Goal: Information Seeking & Learning: Learn about a topic

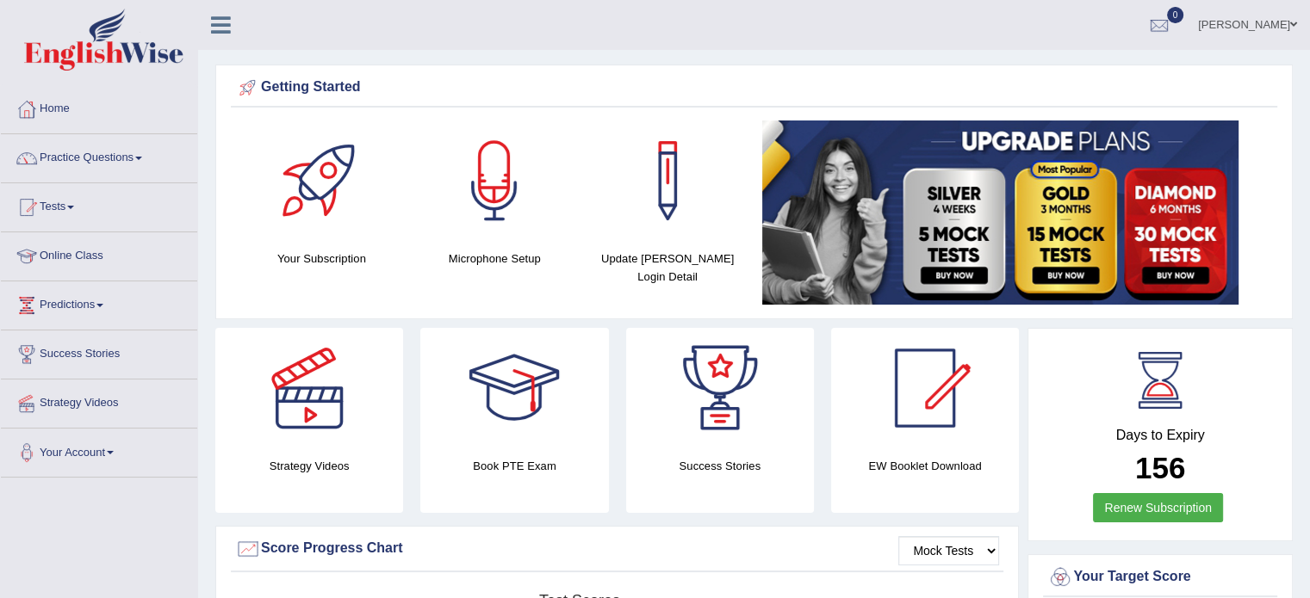
click at [109, 170] on link "Practice Questions" at bounding box center [99, 155] width 196 height 43
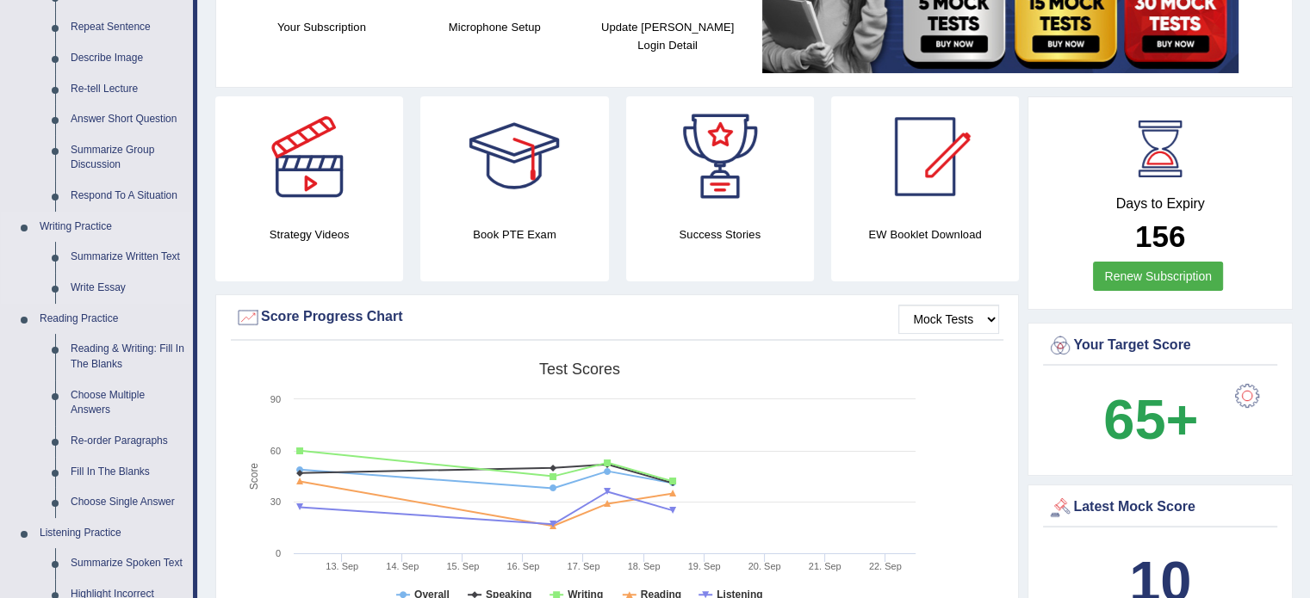
scroll to position [357, 0]
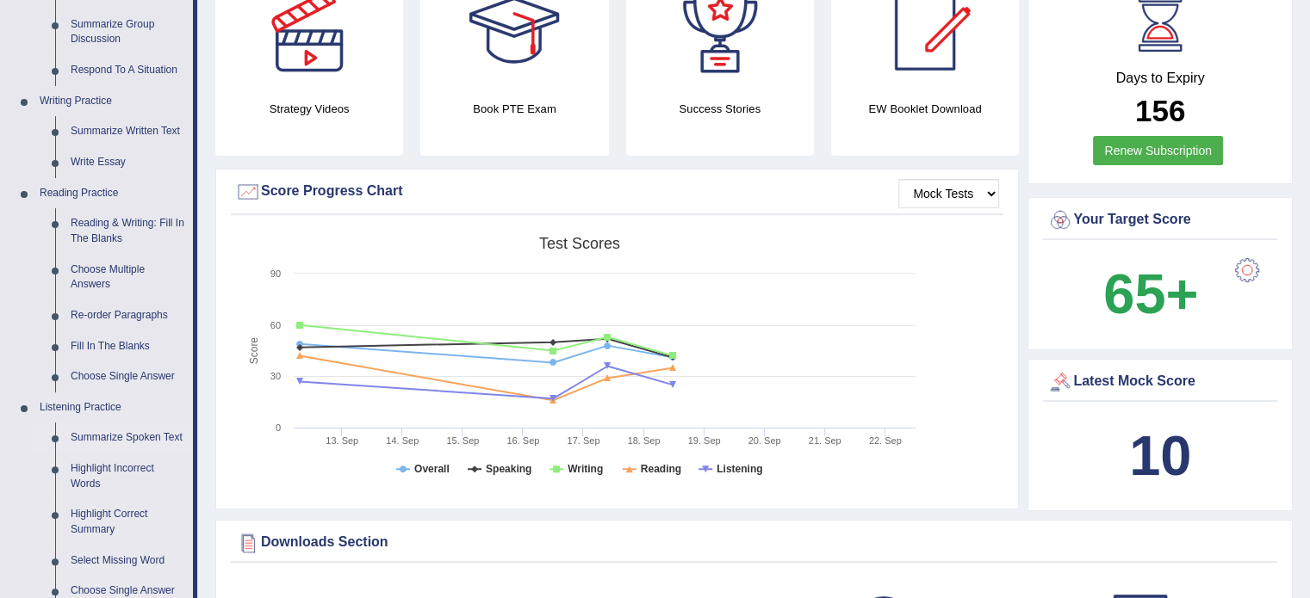
click at [152, 444] on link "Summarize Spoken Text" at bounding box center [128, 438] width 130 height 31
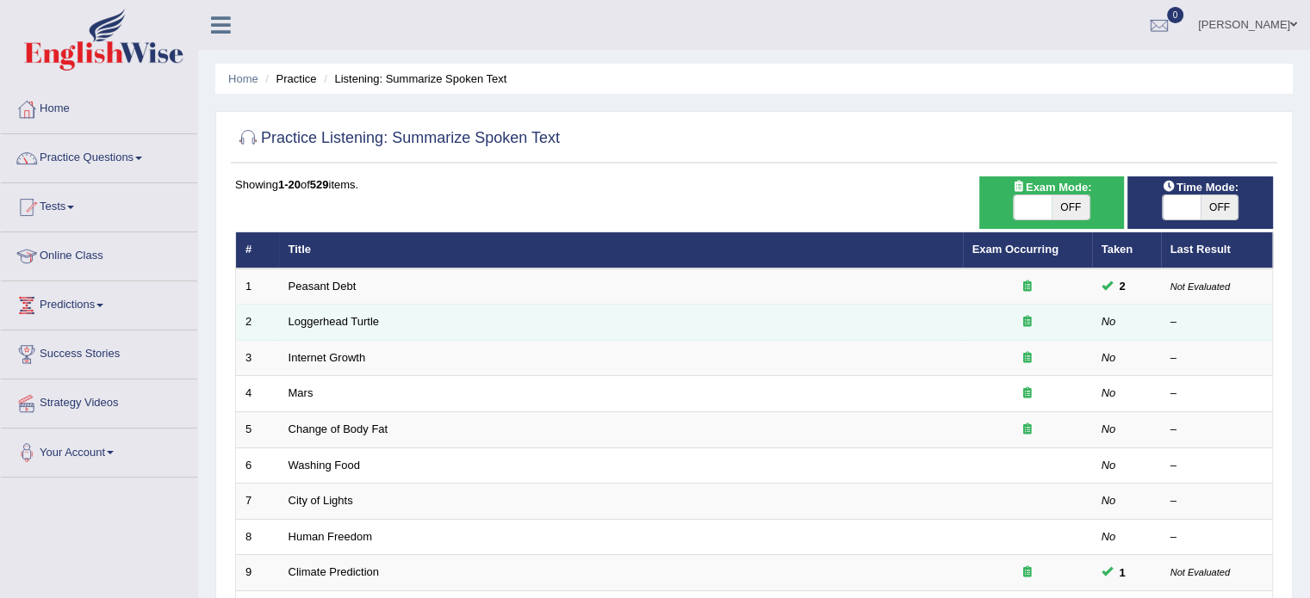
click at [332, 313] on td "Loggerhead Turtle" at bounding box center [621, 323] width 684 height 36
click at [360, 316] on link "Loggerhead Turtle" at bounding box center [333, 321] width 91 height 13
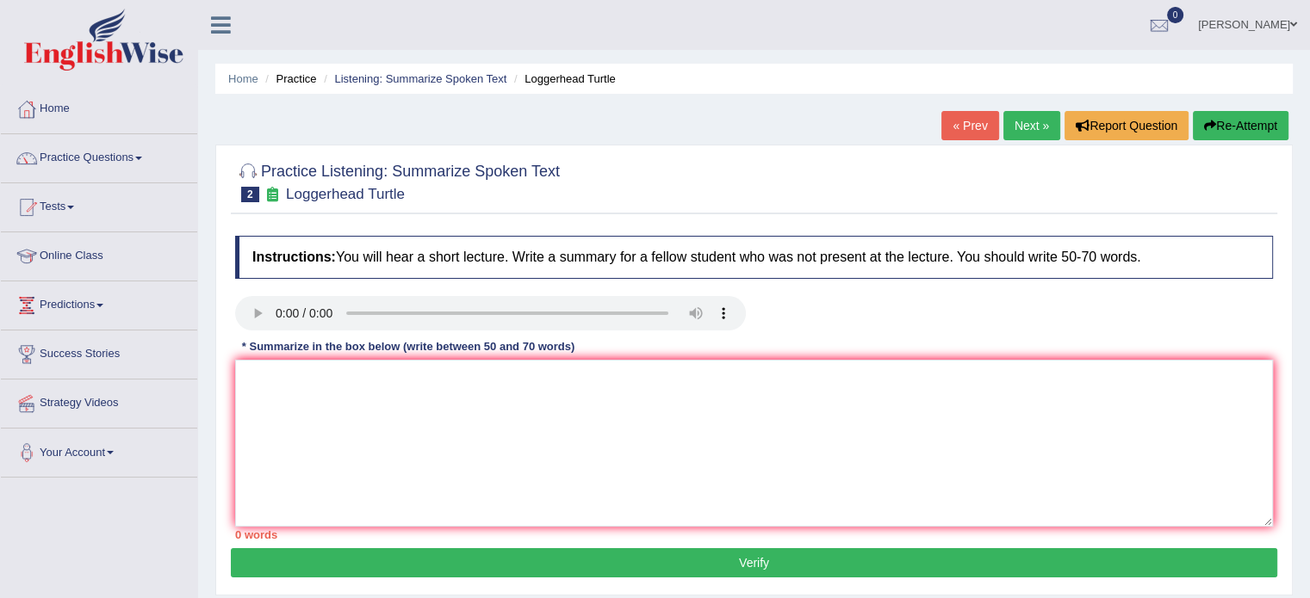
scroll to position [306, 0]
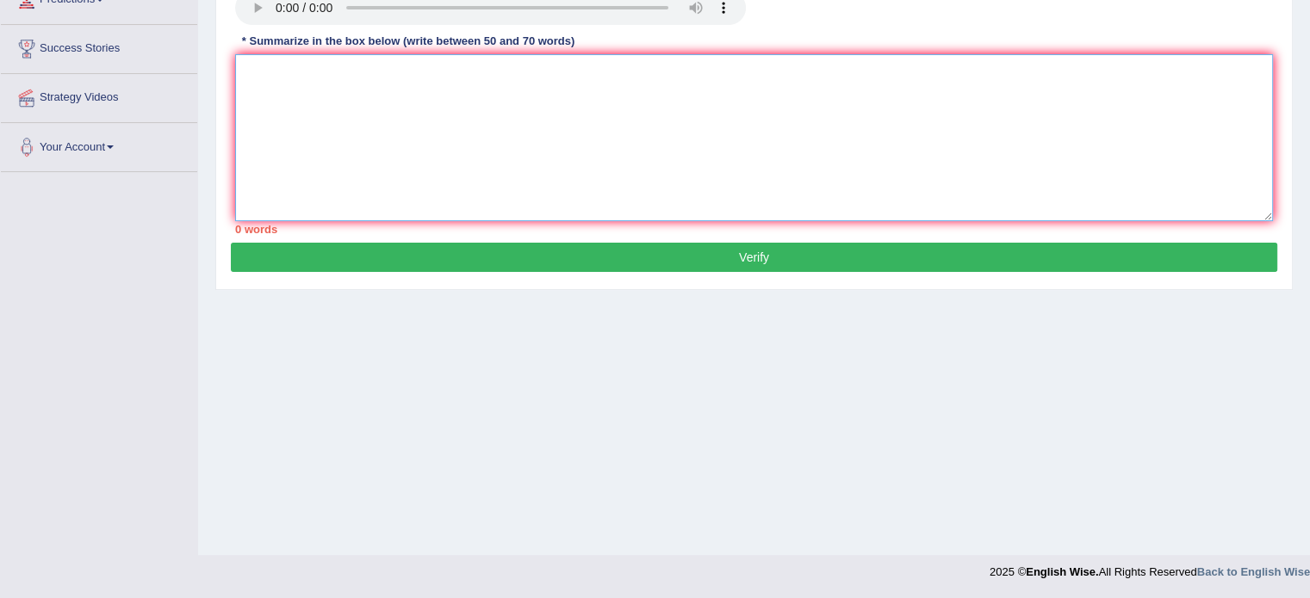
click at [692, 89] on textarea at bounding box center [754, 137] width 1038 height 167
click at [456, 63] on textarea "The primary focus of the lecture was" at bounding box center [754, 137] width 1038 height 167
click at [499, 68] on textarea "The primary focus of the lecture was to go to wark" at bounding box center [754, 137] width 1038 height 167
click at [761, 77] on textarea "The primary focus of the lecture was to go to work. Initially, the speaker addr…" at bounding box center [754, 137] width 1038 height 167
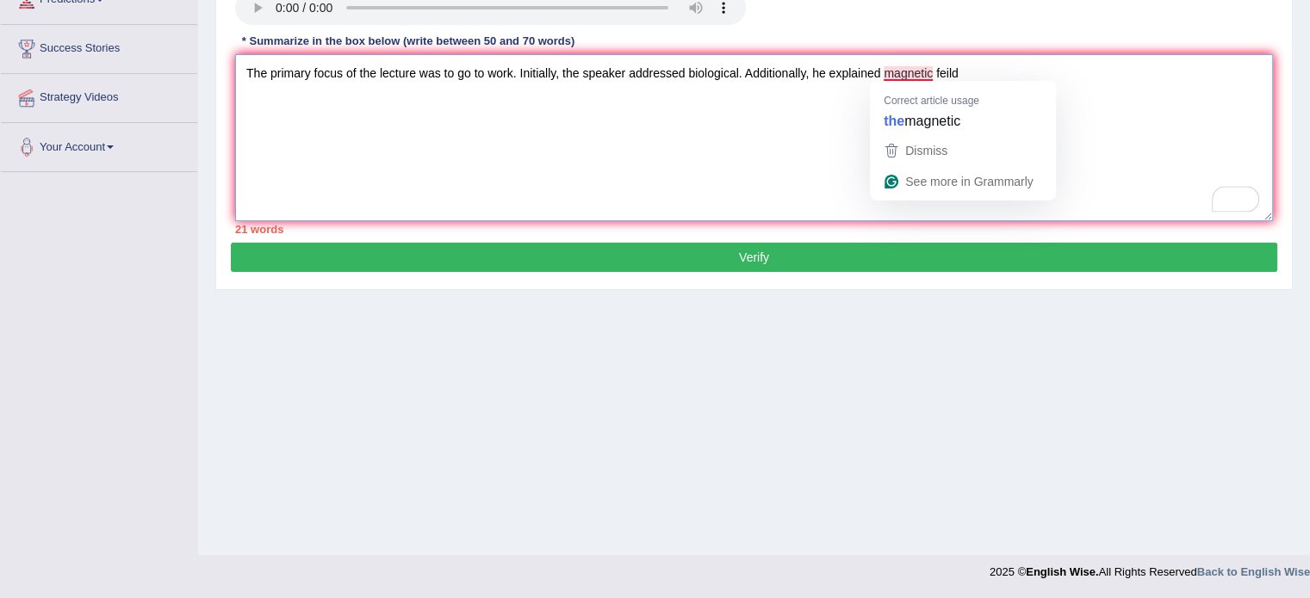
click at [903, 77] on textarea "The primary focus of the lecture was to go to work. Initially, the speaker addr…" at bounding box center [754, 137] width 1038 height 167
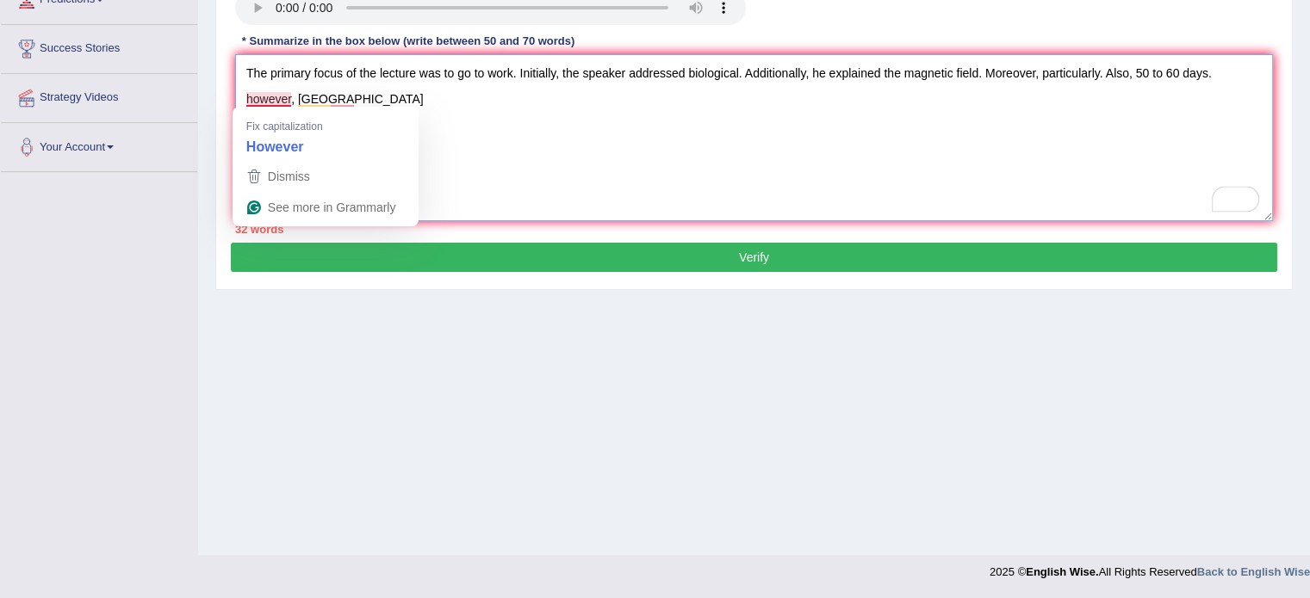
drag, startPoint x: 260, startPoint y: 101, endPoint x: 270, endPoint y: 147, distance: 47.5
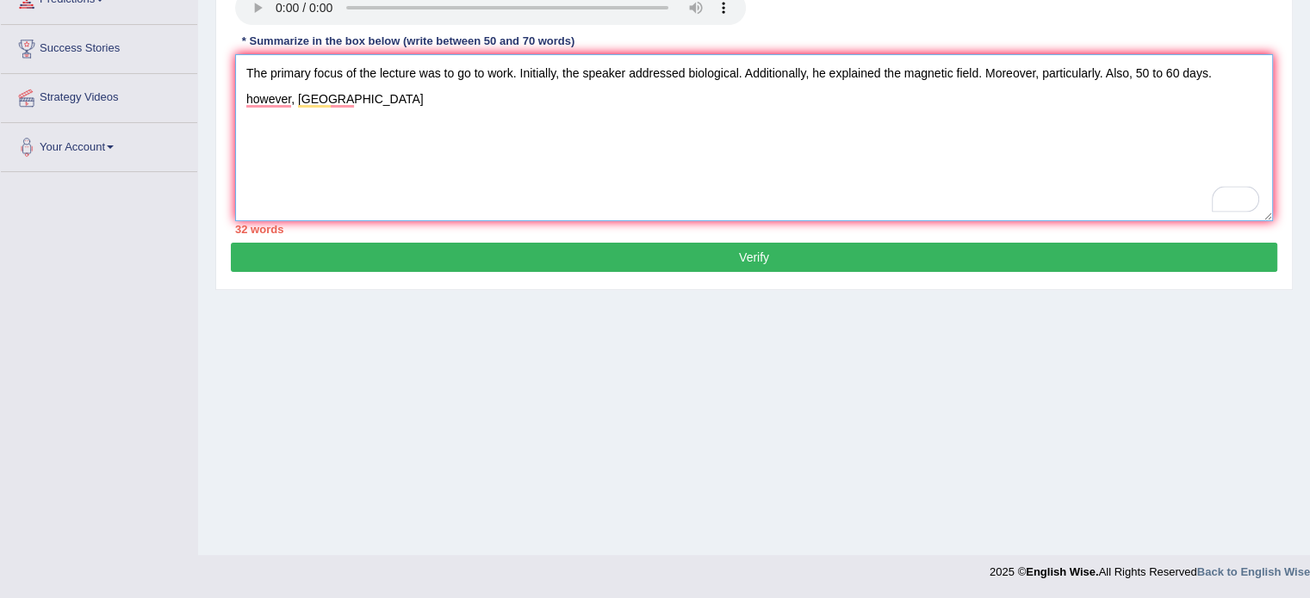
click at [270, 147] on textarea "The primary focus of the lecture was to go to work. Initially, the speaker addr…" at bounding box center [754, 137] width 1038 height 167
click at [253, 105] on textarea "The primary focus of the lecture was to go to work. Initially, the speaker addr…" at bounding box center [754, 137] width 1038 height 167
click at [412, 61] on textarea "The primary focus of the lecture was to go to work. Initially, the speaker addr…" at bounding box center [754, 137] width 1038 height 167
click at [368, 97] on textarea "The primary focus of the lecture was to go to work. Initially, the speaker addr…" at bounding box center [754, 137] width 1038 height 167
click at [623, 101] on textarea "The primary focus of the lecture was to go to work. Initially, the speaker addr…" at bounding box center [754, 137] width 1038 height 167
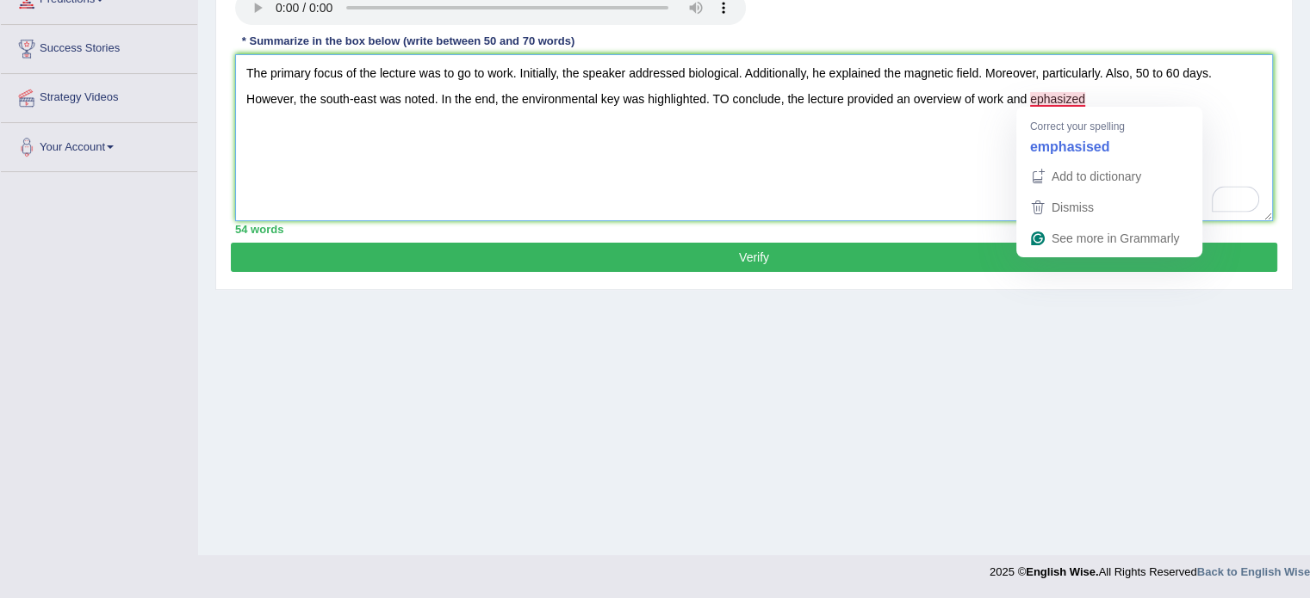
click at [1032, 93] on textarea "The primary focus of the lecture was to go to work. Initially, the speaker addr…" at bounding box center [754, 137] width 1038 height 167
click at [1043, 95] on textarea "The primary focus of the lecture was to go to work. Initially, the speaker addr…" at bounding box center [754, 137] width 1038 height 167
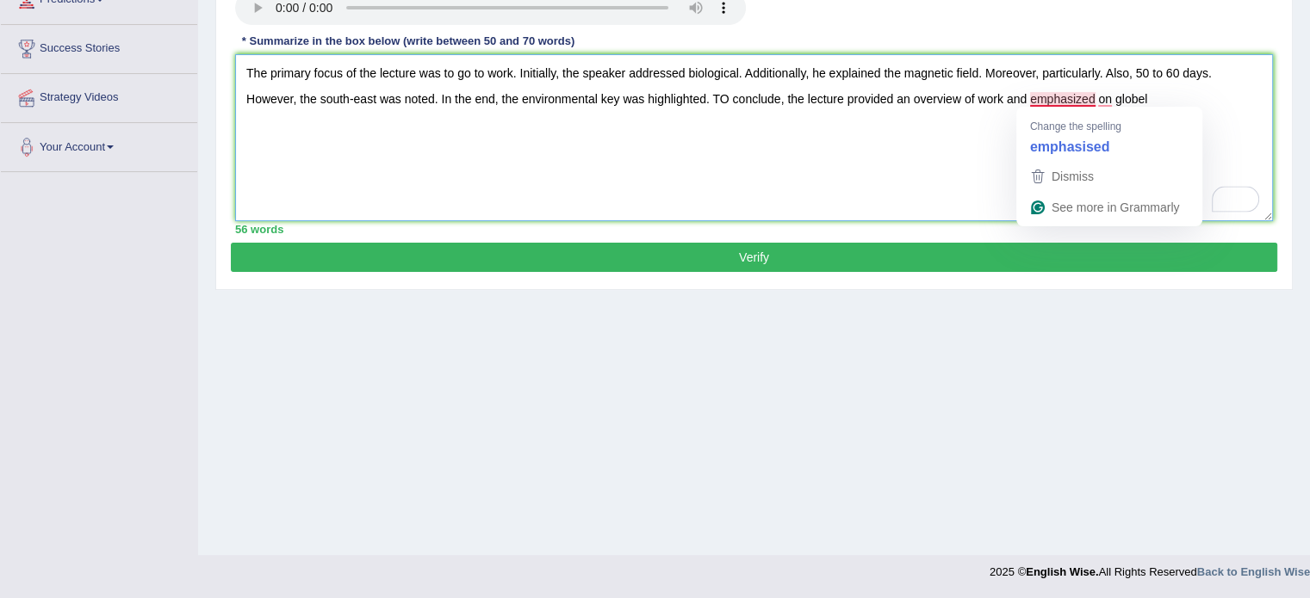
drag, startPoint x: 1064, startPoint y: 99, endPoint x: 1058, endPoint y: 154, distance: 55.4
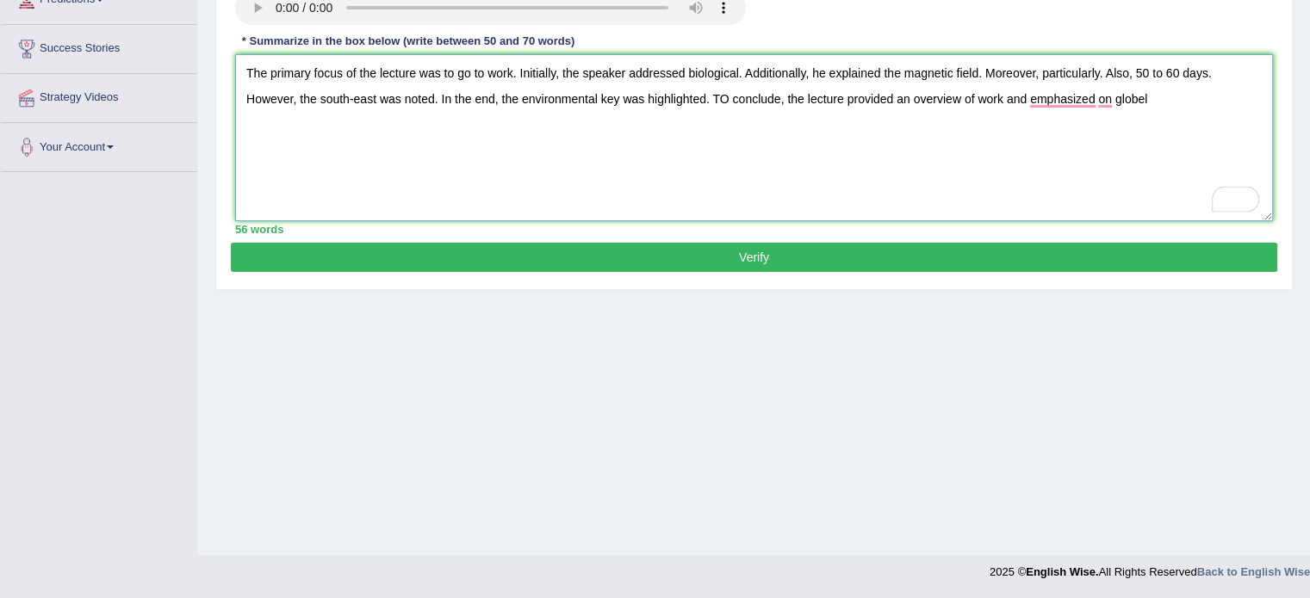
click at [1058, 154] on textarea "The primary focus of the lecture was to go to work. Initially, the speaker addr…" at bounding box center [754, 137] width 1038 height 167
click at [1059, 109] on textarea "The primary focus of the lecture was to go to work. Initially, the speaker addr…" at bounding box center [754, 137] width 1038 height 167
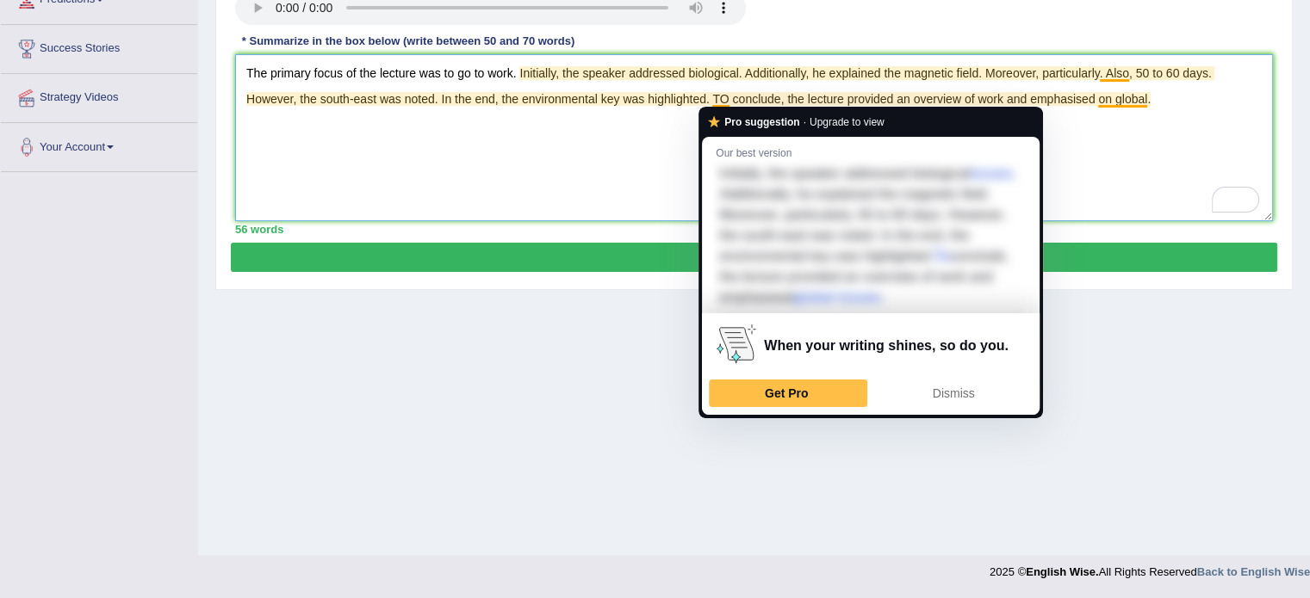
type textarea "The primary focus of the lecture was to go to work. Initially, the speaker addr…"
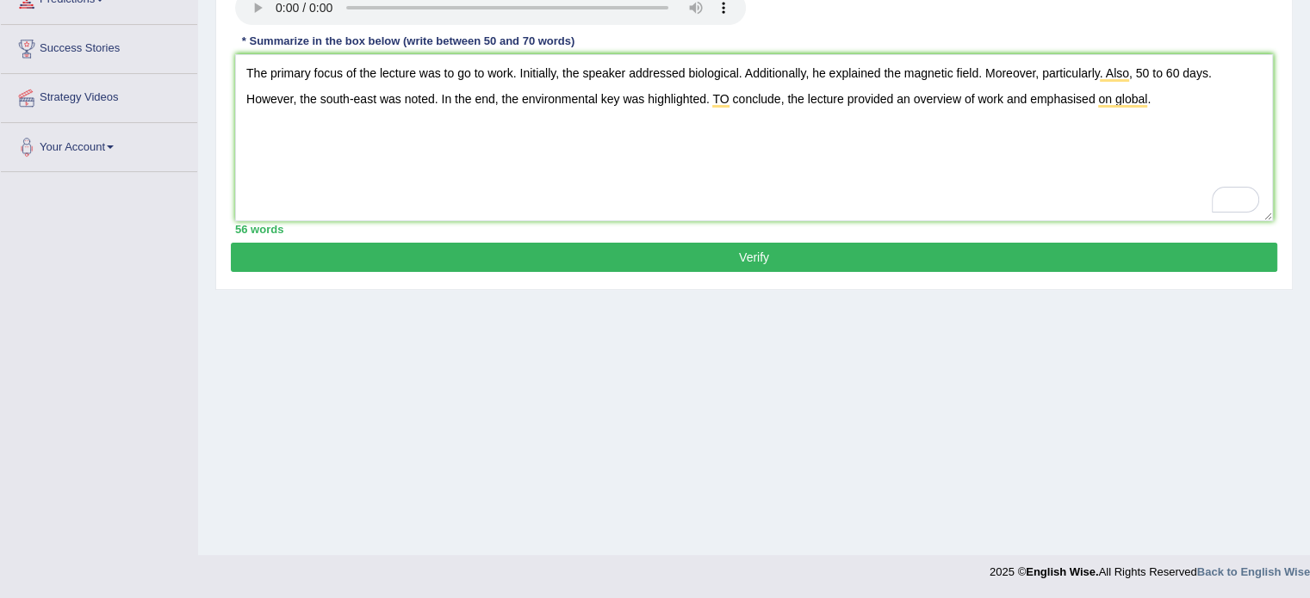
drag, startPoint x: 525, startPoint y: 271, endPoint x: 527, endPoint y: 256, distance: 15.6
click at [527, 256] on div "Practice Listening: Summarize Spoken Text 2 Loggerhead Turtle Instructions: You…" at bounding box center [753, 64] width 1077 height 451
click at [527, 256] on button "Verify" at bounding box center [754, 257] width 1046 height 29
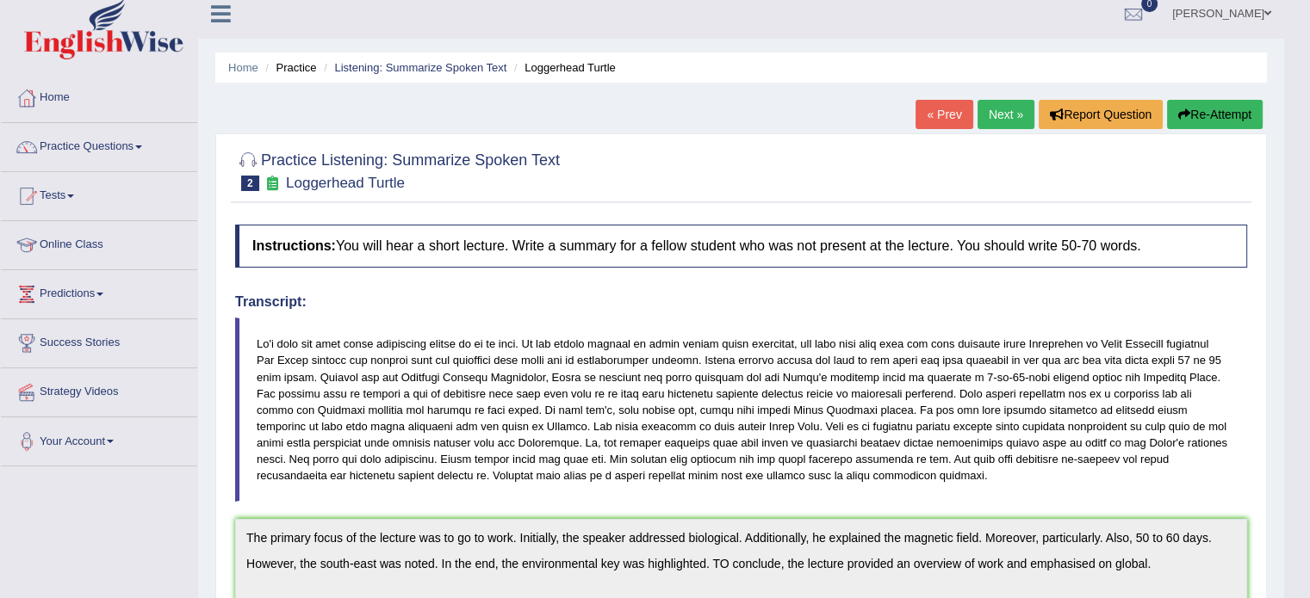
scroll to position [0, 0]
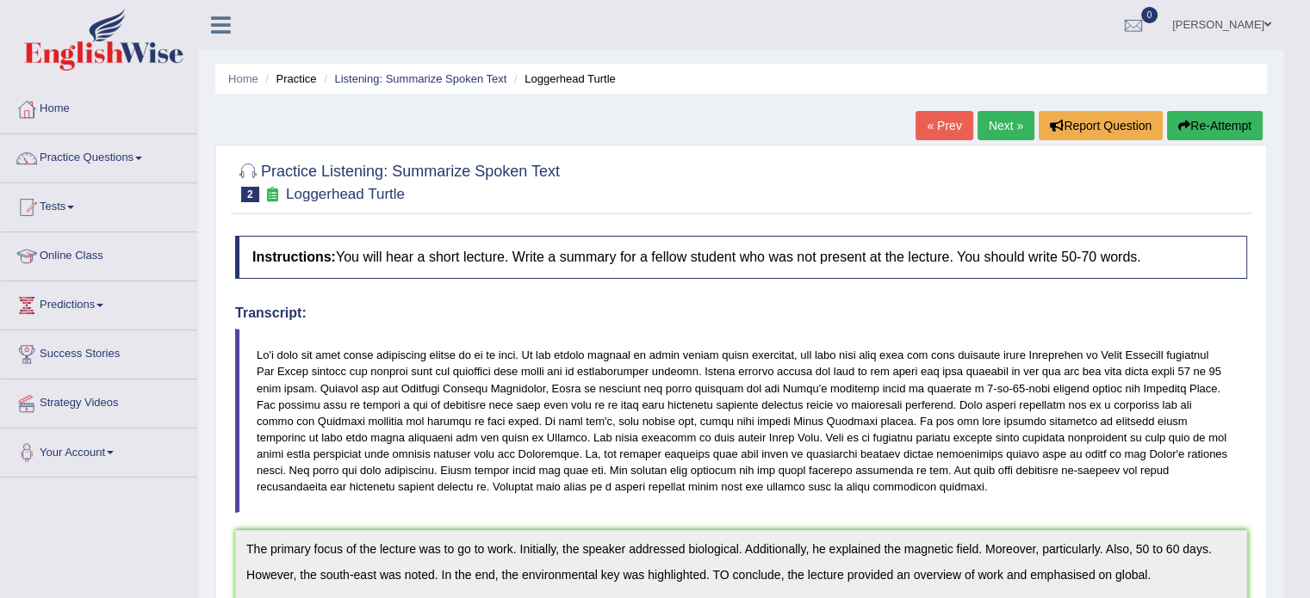
click at [989, 116] on link "Next »" at bounding box center [1005, 125] width 57 height 29
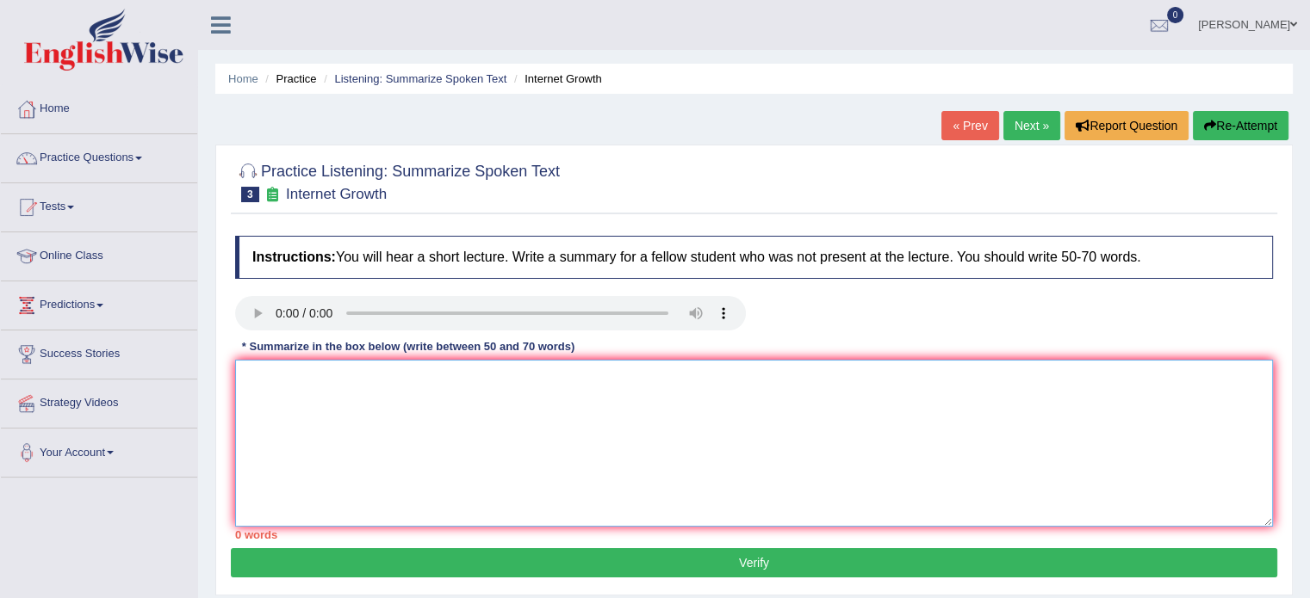
click at [369, 457] on textarea at bounding box center [754, 443] width 1038 height 167
click at [525, 380] on textarea "The speaker provided a comprehensive overview of internet, high" at bounding box center [754, 443] width 1038 height 167
click at [615, 386] on textarea "The speaker provided a comprehensive overview of the internet, high" at bounding box center [754, 443] width 1038 height 167
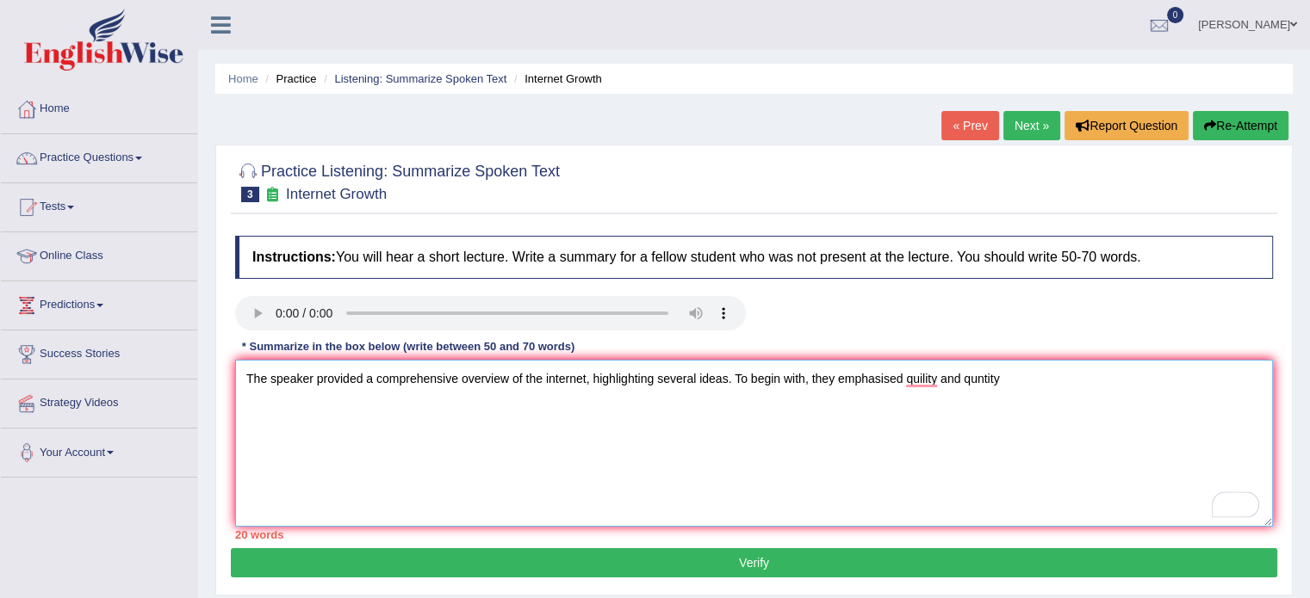
click at [815, 370] on textarea "The speaker provided a comprehensive overview of the internet, highlighting sev…" at bounding box center [754, 443] width 1038 height 167
click at [1064, 370] on textarea "The speaker provided a comprehensive overview of the internet, highlighting sev…" at bounding box center [754, 443] width 1038 height 167
click at [1174, 367] on textarea "The speaker provided a comprehensive overview of the internet, highlighting sev…" at bounding box center [754, 443] width 1038 height 167
click at [1164, 386] on textarea "The speaker provided a comprehensive overview of the internet, highlighting sev…" at bounding box center [754, 443] width 1038 height 167
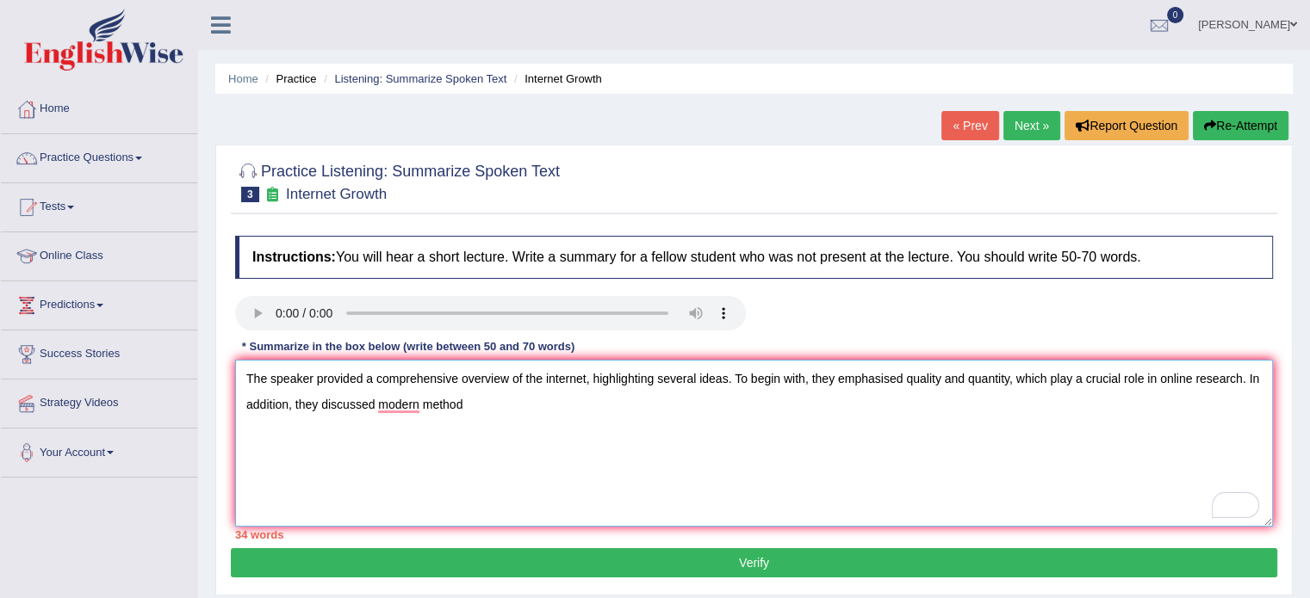
click at [375, 406] on textarea "The speaker provided a comprehensive overview of the internet, highlighting sev…" at bounding box center [754, 443] width 1038 height 167
click at [538, 389] on textarea "The speaker provided a comprehensive overview of the internet, highlighting sev…" at bounding box center [754, 443] width 1038 height 167
click at [488, 402] on textarea "The speaker provided a comprehensive overview of the internet, highlighting sev…" at bounding box center [754, 443] width 1038 height 167
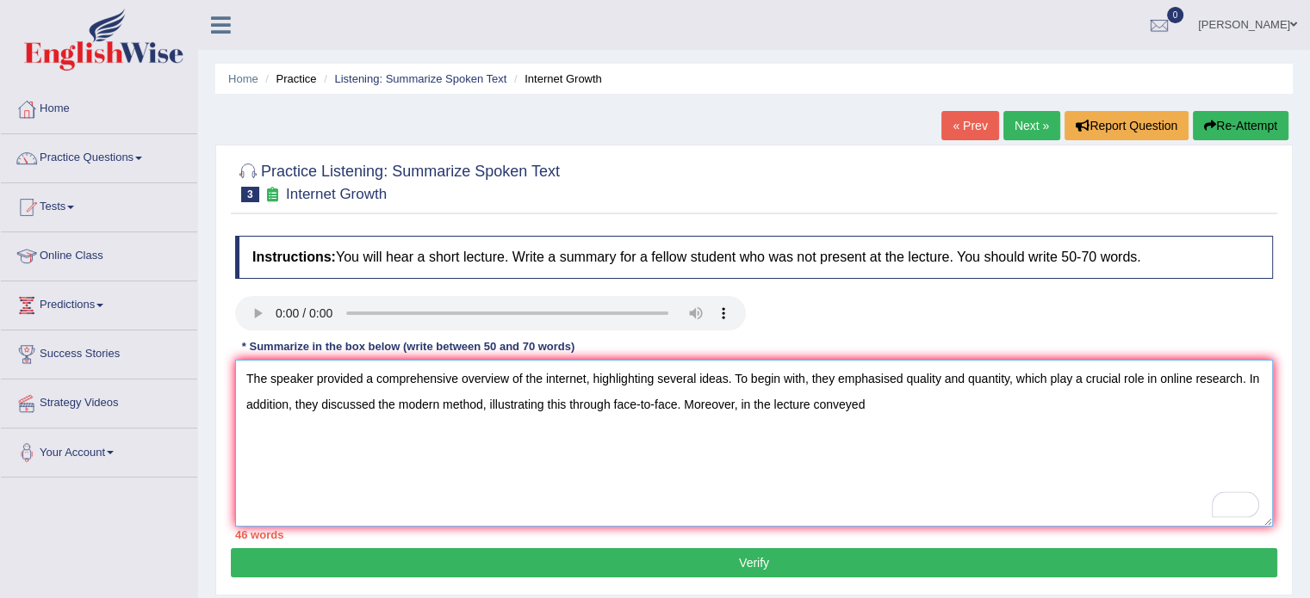
click at [846, 403] on textarea "The speaker provided a comprehensive overview of the internet, highlighting sev…" at bounding box center [754, 443] width 1038 height 167
click at [871, 398] on textarea "The speaker provided a comprehensive overview of the internet, highlighting sev…" at bounding box center [754, 443] width 1038 height 167
click at [927, 399] on textarea "The speaker provided a comprehensive overview of the internet, highlighting sev…" at bounding box center [754, 443] width 1038 height 167
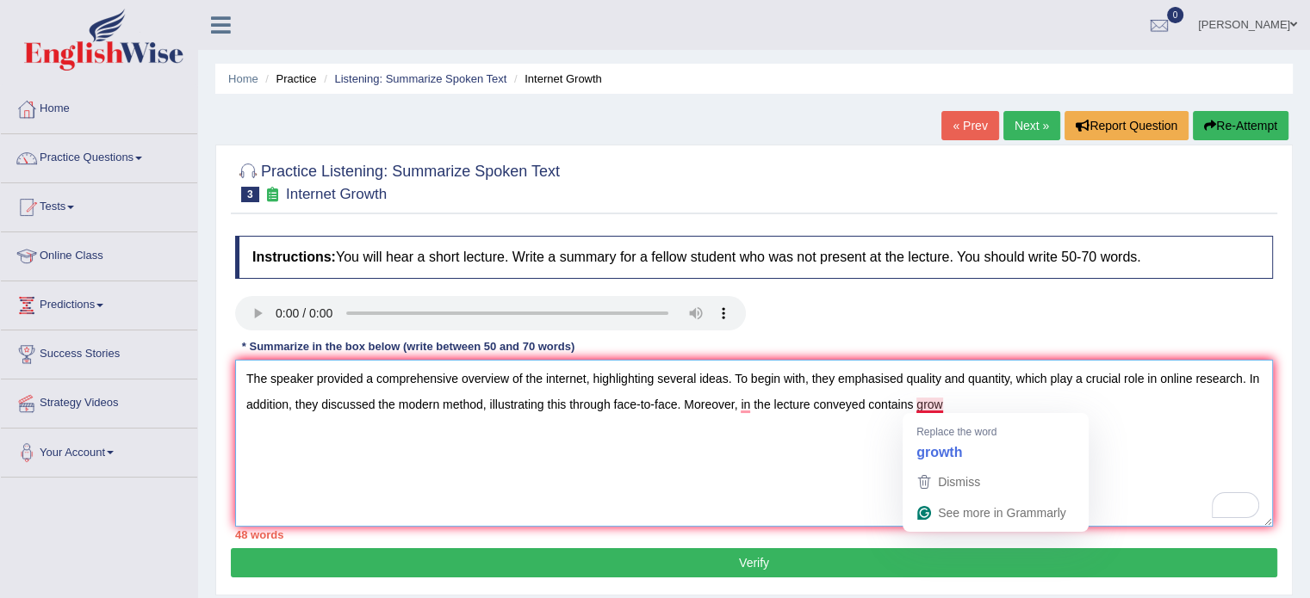
click at [935, 401] on textarea "The speaker provided a comprehensive overview of the internet, highlighting sev…" at bounding box center [754, 443] width 1038 height 167
drag, startPoint x: 775, startPoint y: 409, endPoint x: 896, endPoint y: 395, distance: 121.3
click at [896, 395] on textarea "The speaker provided a comprehensive overview of the internet, highlighting sev…" at bounding box center [754, 443] width 1038 height 167
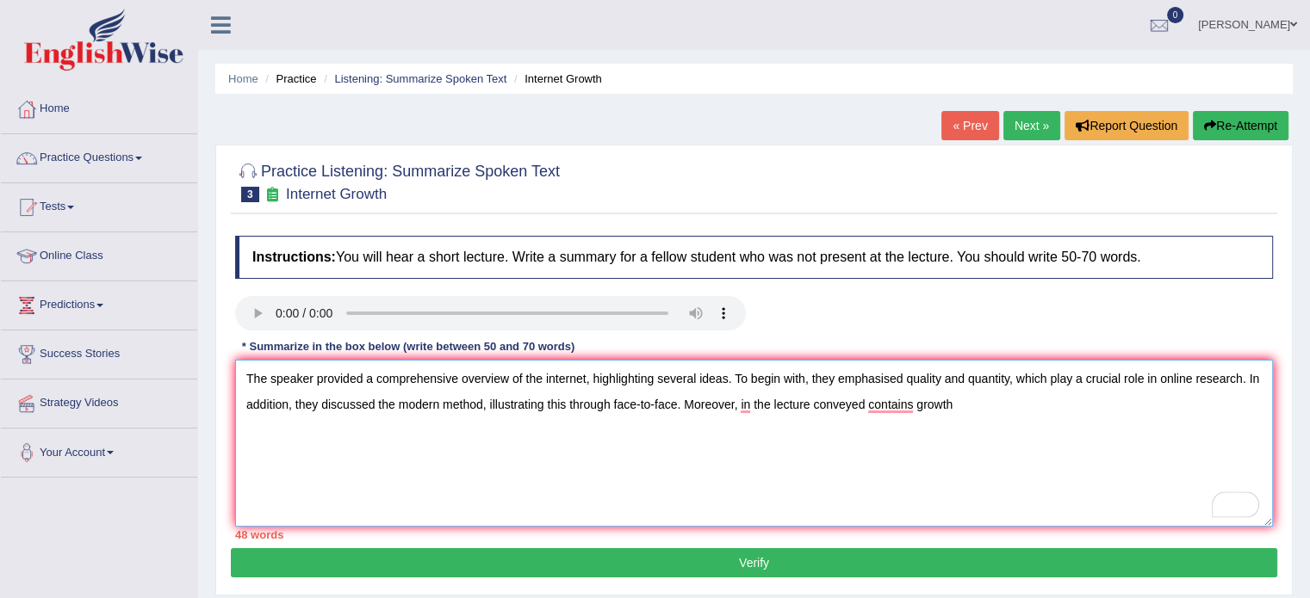
click at [896, 395] on textarea "The speaker provided a comprehensive overview of the internet, highlighting sev…" at bounding box center [754, 443] width 1038 height 167
click at [905, 396] on textarea "The speaker provided a comprehensive overview of the internet, highlighting sev…" at bounding box center [754, 443] width 1038 height 167
click at [858, 405] on textarea "The speaker provided a comprehensive overview of the internet, highlighting sev…" at bounding box center [754, 443] width 1038 height 167
type textarea "The speaker provided a comprehensive overview of the internet, highlighting sev…"
click at [534, 555] on button "Verify" at bounding box center [754, 562] width 1046 height 29
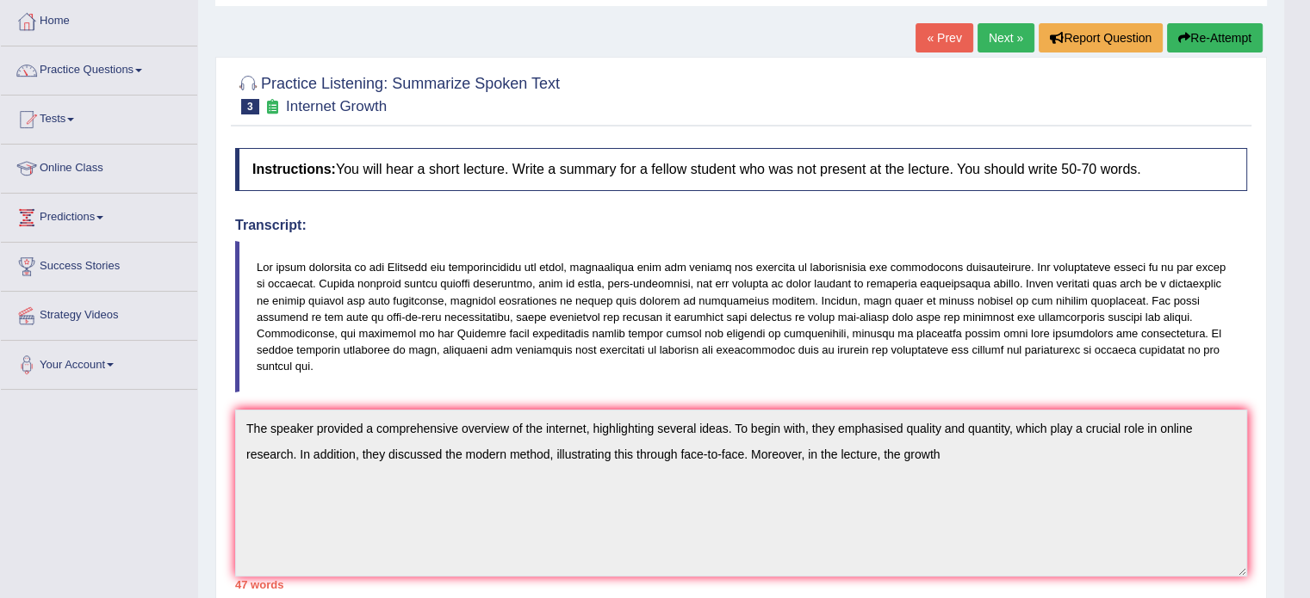
scroll to position [94, 0]
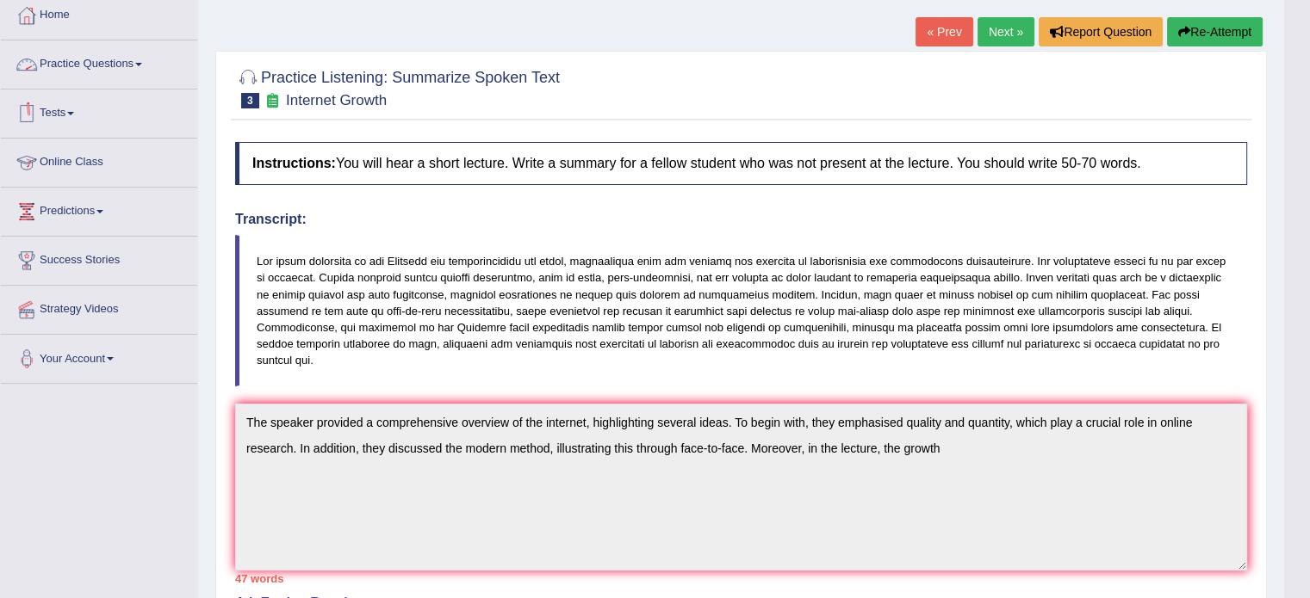
click at [90, 68] on link "Practice Questions" at bounding box center [99, 61] width 196 height 43
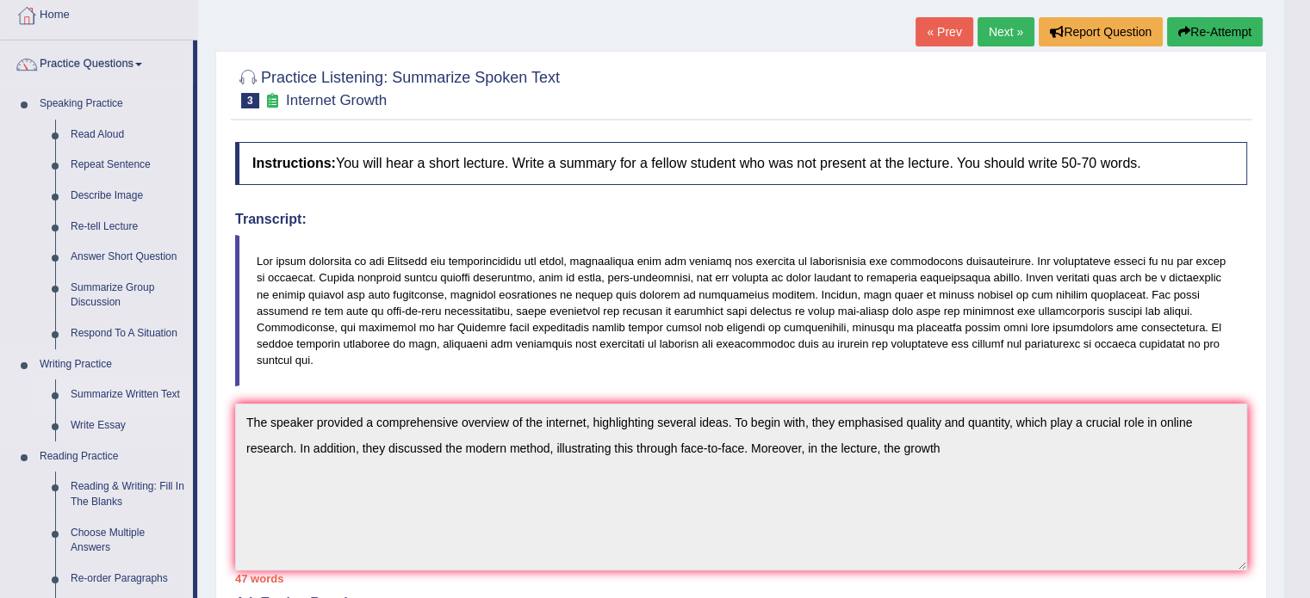
click at [138, 381] on link "Summarize Written Text" at bounding box center [128, 395] width 130 height 31
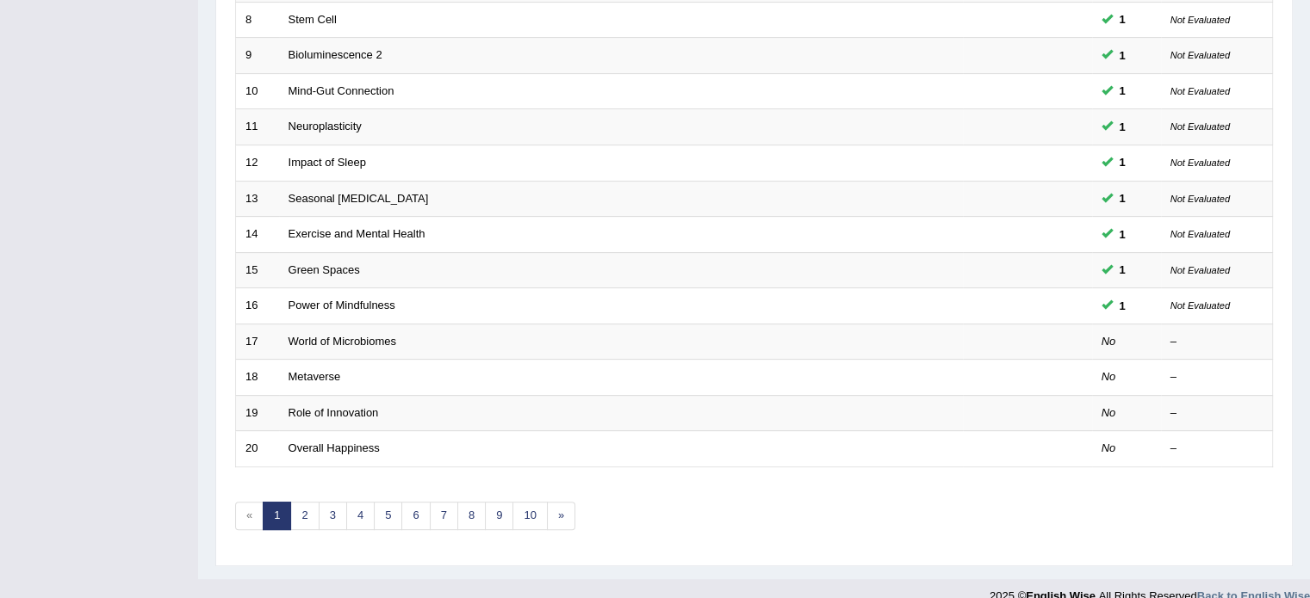
scroll to position [536, 0]
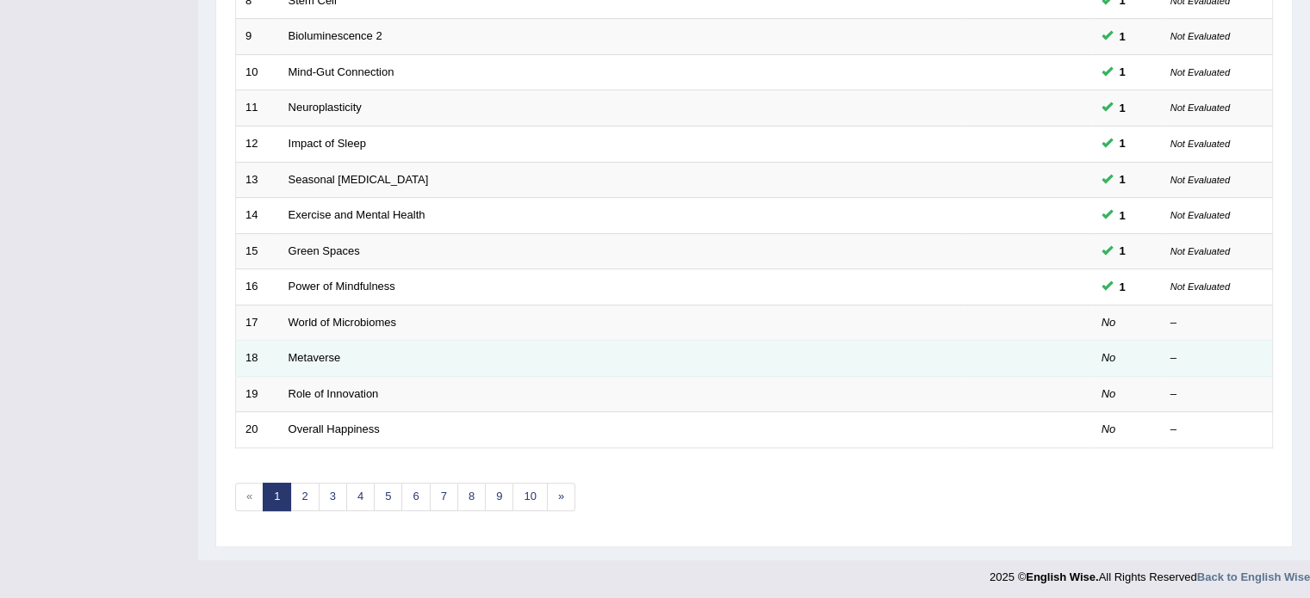
click at [1088, 343] on td at bounding box center [1027, 359] width 129 height 36
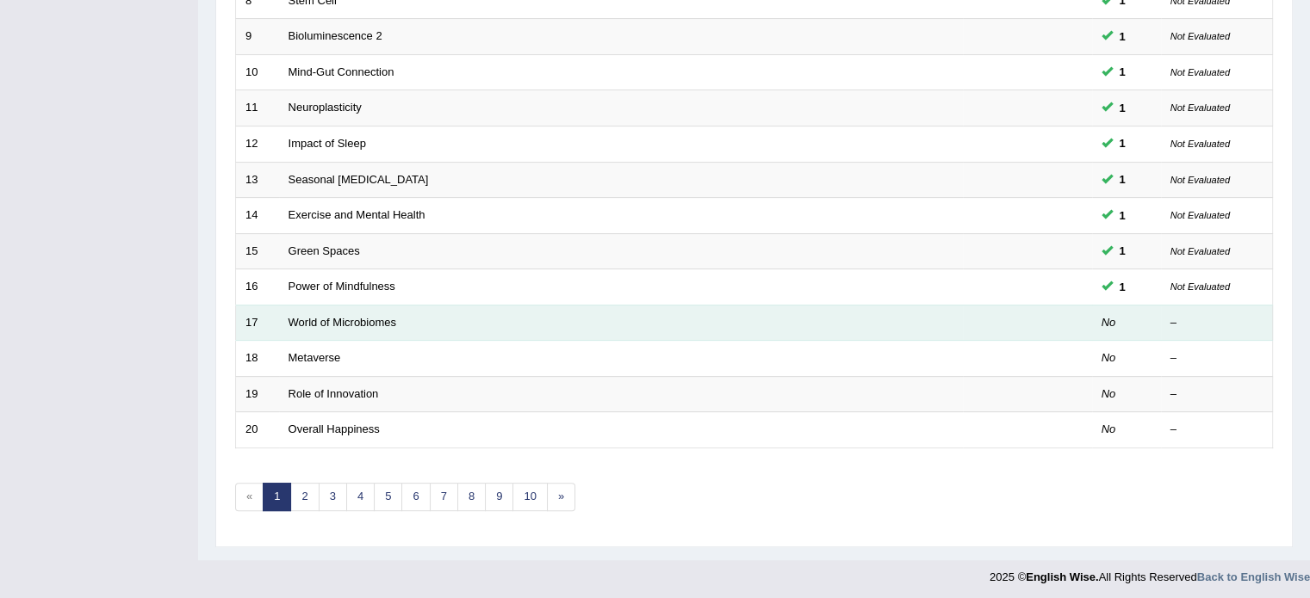
click at [1106, 323] on em "No" at bounding box center [1108, 322] width 15 height 13
click at [349, 316] on link "World of Microbiomes" at bounding box center [342, 322] width 108 height 13
click at [388, 317] on link "World of Microbiomes" at bounding box center [342, 322] width 108 height 13
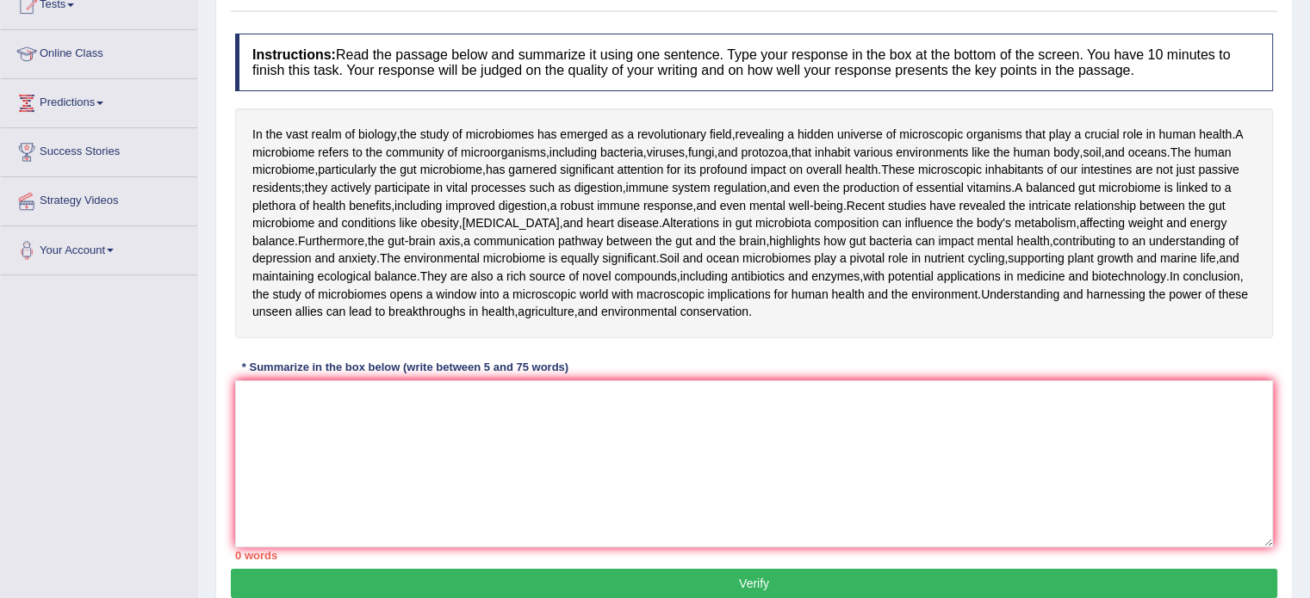
scroll to position [231, 0]
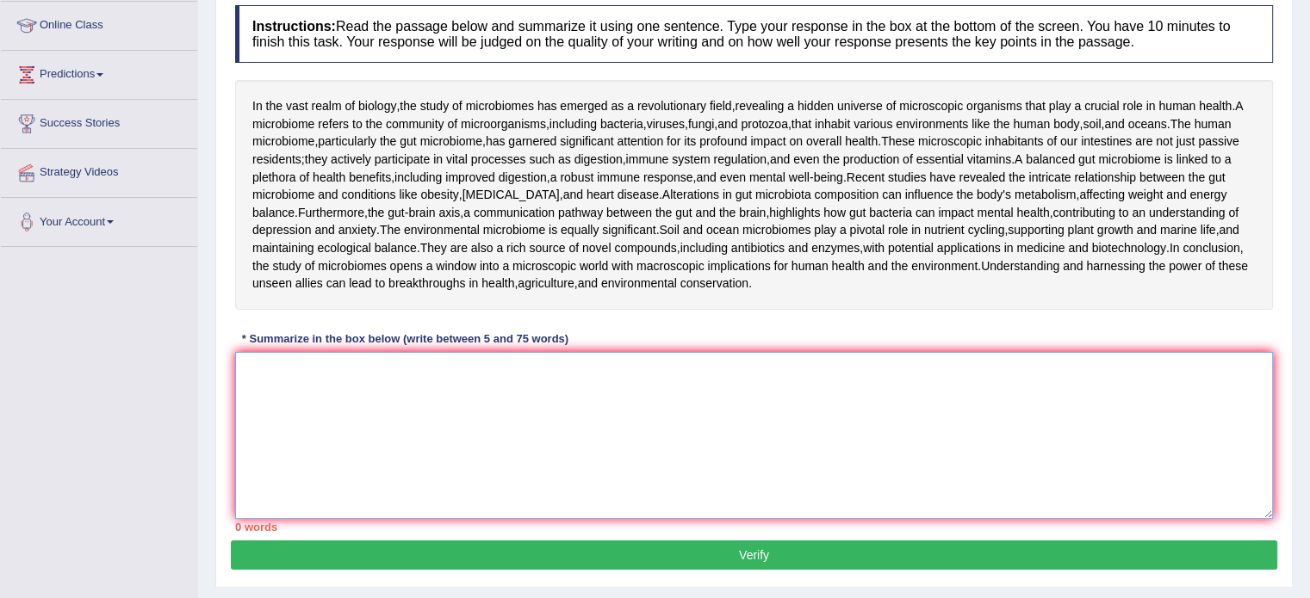
click at [1147, 519] on textarea at bounding box center [754, 435] width 1038 height 167
type textarea "t"
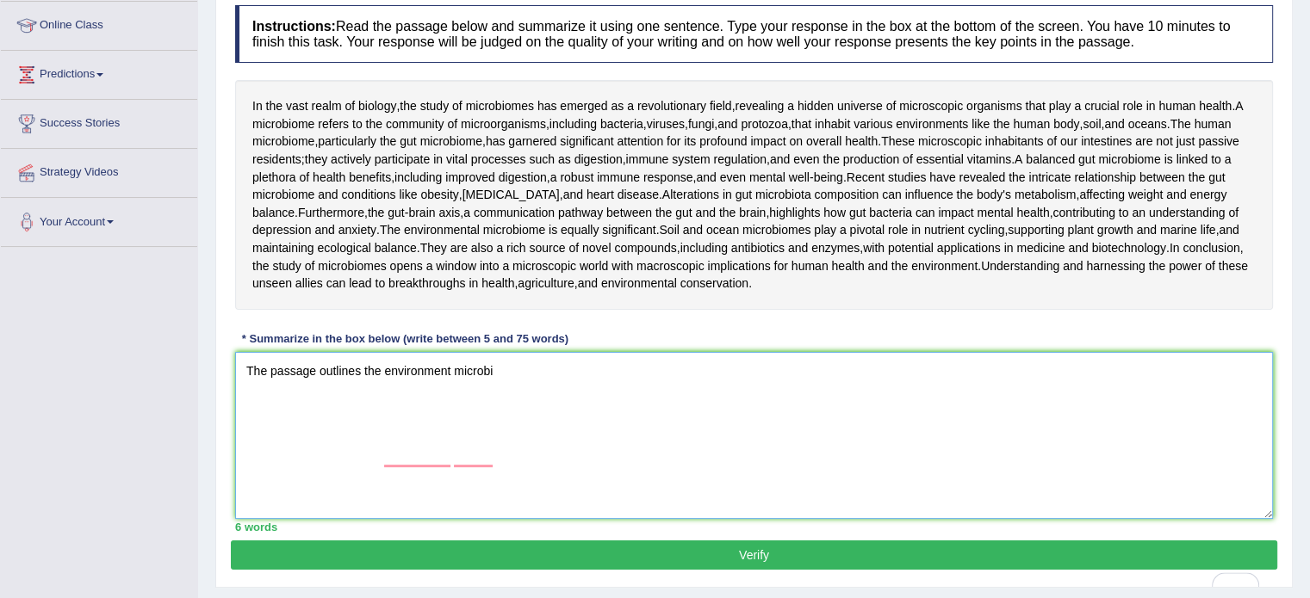
click at [434, 487] on textarea "The passage outlines the environment microbi" at bounding box center [754, 435] width 1038 height 167
click at [451, 464] on textarea "The passage outlines the environment microbi" at bounding box center [754, 435] width 1038 height 167
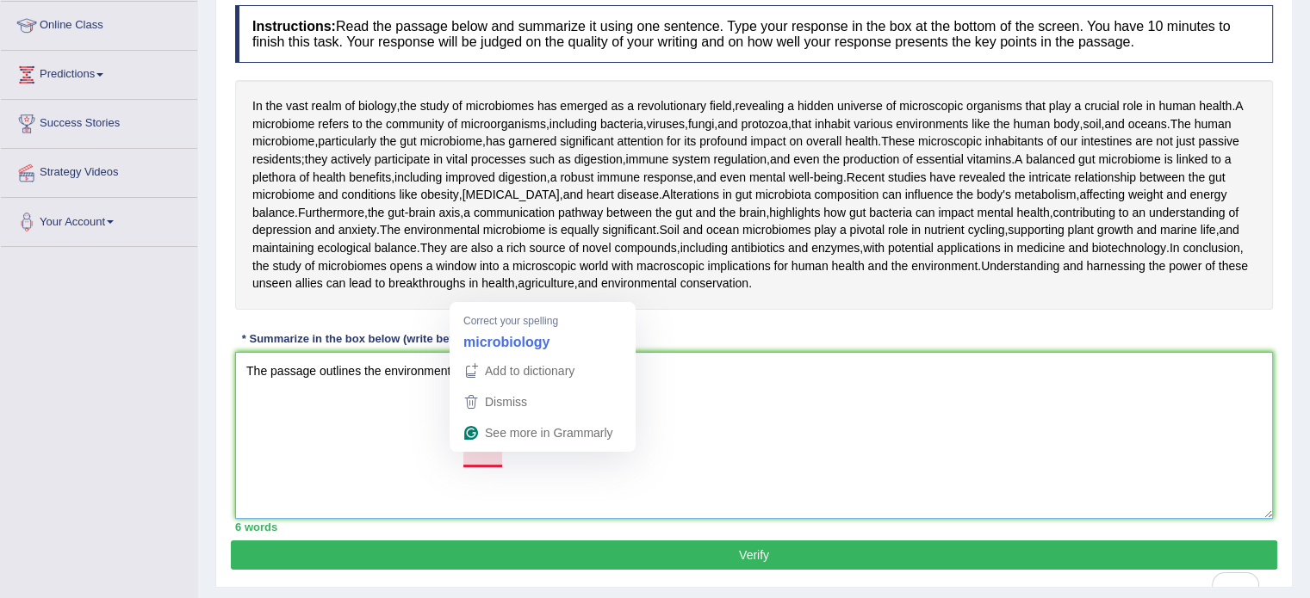
click at [512, 460] on textarea "The passage outlines the environmental microbi" at bounding box center [754, 435] width 1038 height 167
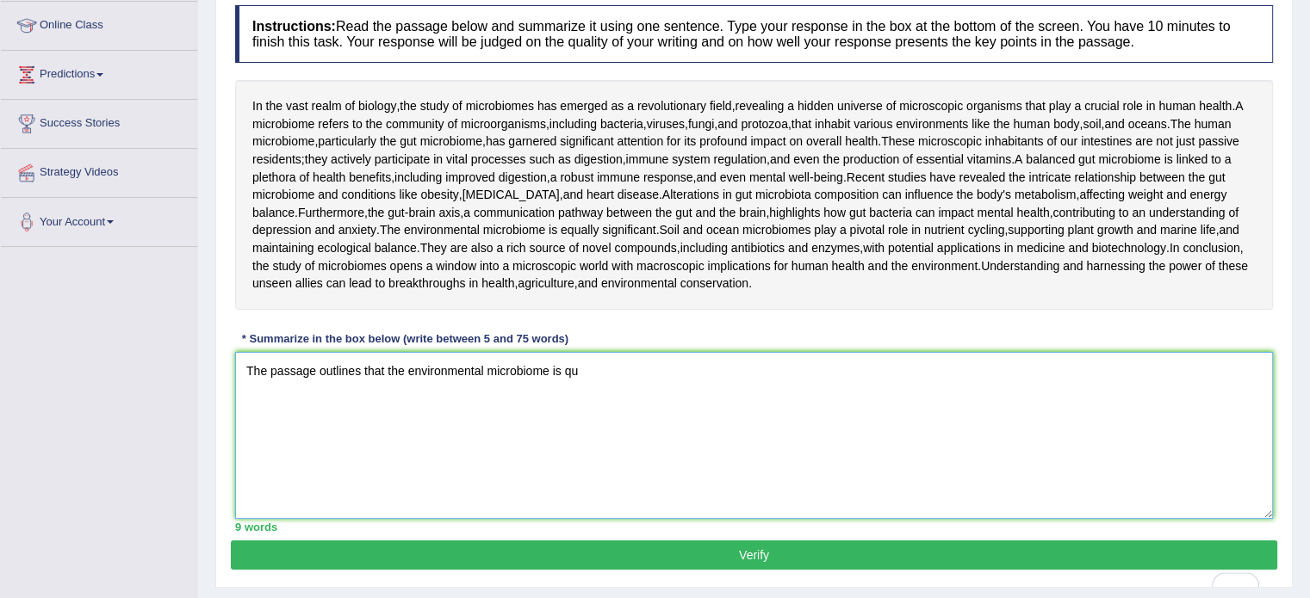
click at [581, 450] on textarea "The passage outlines that the environmental microbiome is qu" at bounding box center [754, 435] width 1038 height 167
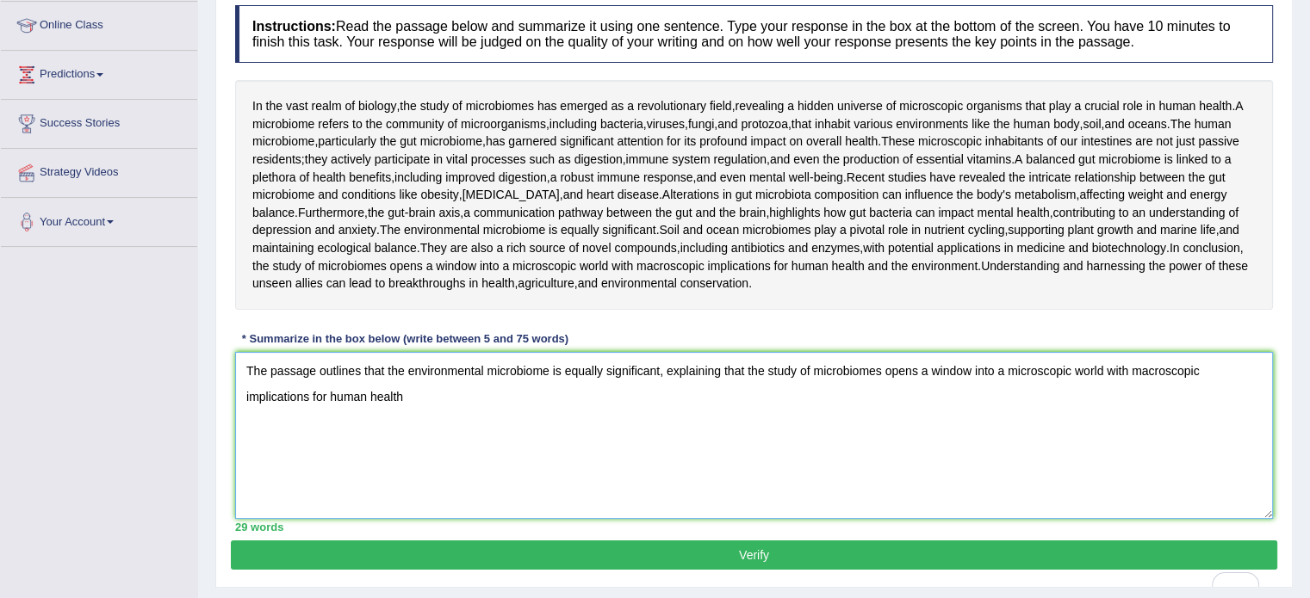
click at [410, 488] on textarea "The passage outlines that the environmental microbiome is equally significant, …" at bounding box center [754, 435] width 1038 height 167
click at [538, 489] on textarea "The passage outlines that the environmental microbiome is equally significant, …" at bounding box center [754, 435] width 1038 height 167
click at [537, 486] on textarea "The passage outlines that the environmental microbiome is equally significant, …" at bounding box center [754, 435] width 1038 height 167
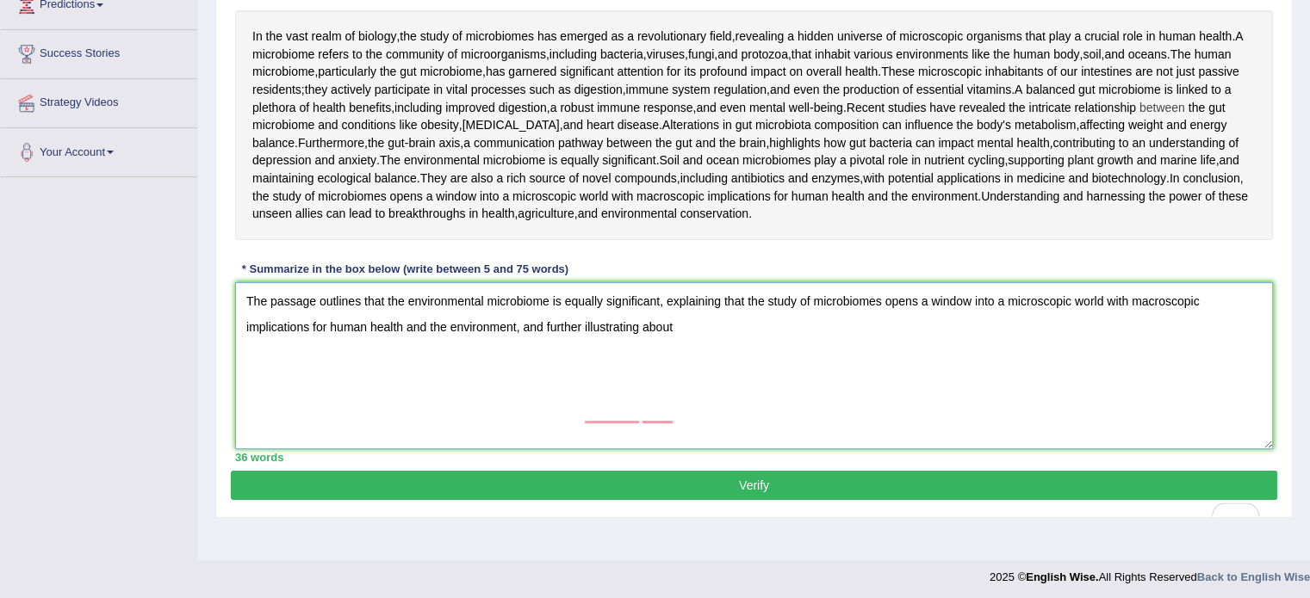
scroll to position [325, 0]
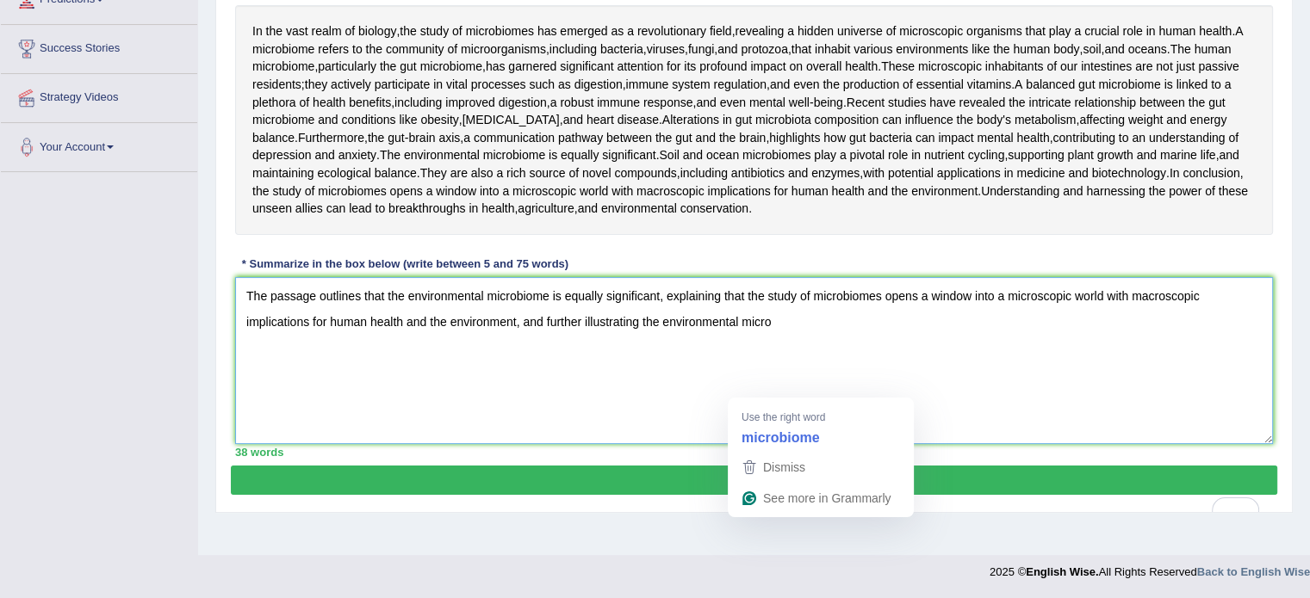
click at [756, 388] on textarea "The passage outlines that the environmental microbiome is equally significant, …" at bounding box center [754, 360] width 1038 height 167
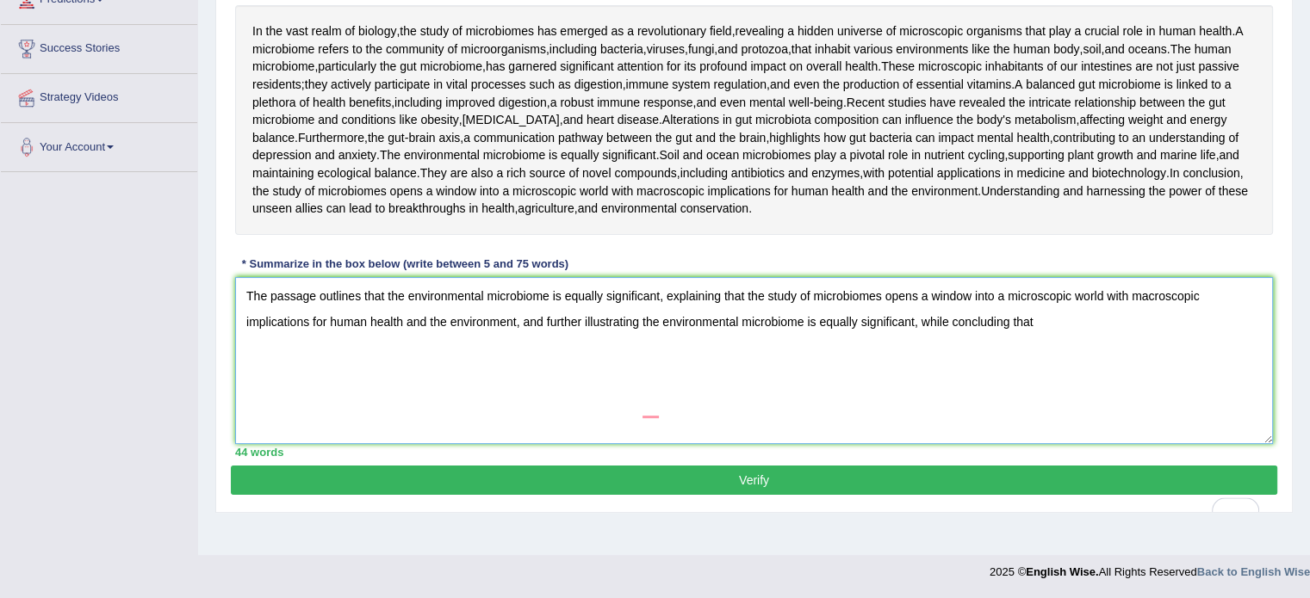
scroll to position [363, 0]
click at [1188, 352] on textarea "The passage outlines that the environmental microbiome is equally significant, …" at bounding box center [754, 360] width 1038 height 167
type textarea "The passage outlines that the environmental microbiome is equally significant, …"
click at [595, 495] on button "Verify" at bounding box center [754, 480] width 1046 height 29
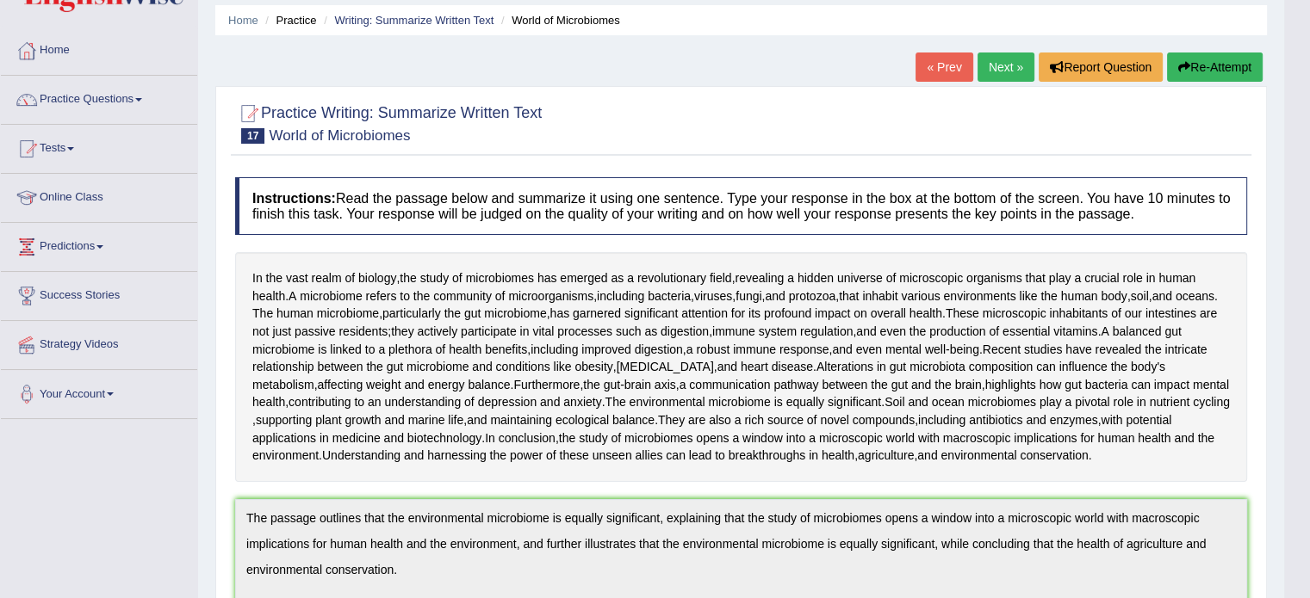
scroll to position [0, 0]
